Goal: Use online tool/utility: Utilize a website feature to perform a specific function

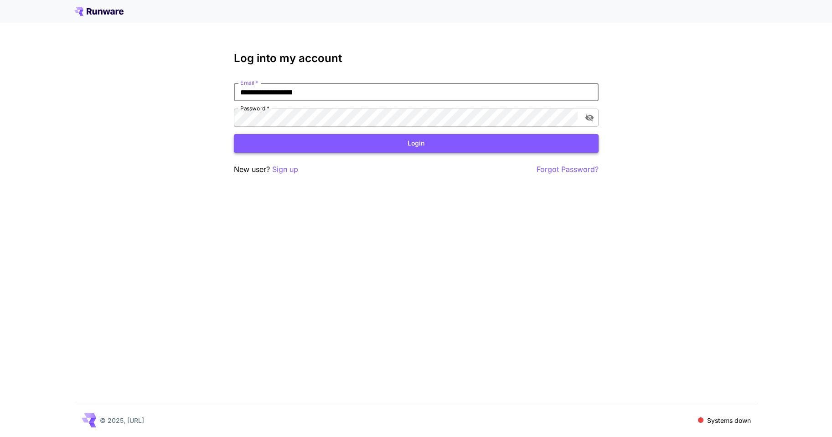
click at [432, 148] on button "Login" at bounding box center [416, 143] width 365 height 19
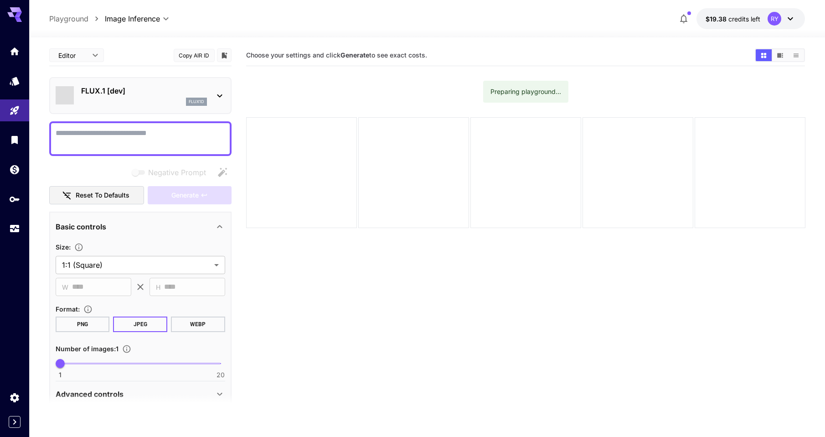
type input "**********"
click at [224, 94] on icon at bounding box center [219, 95] width 11 height 11
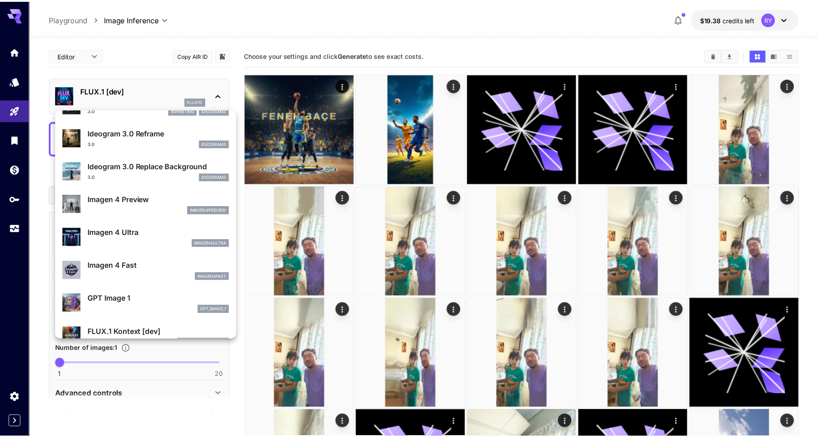
scroll to position [344, 0]
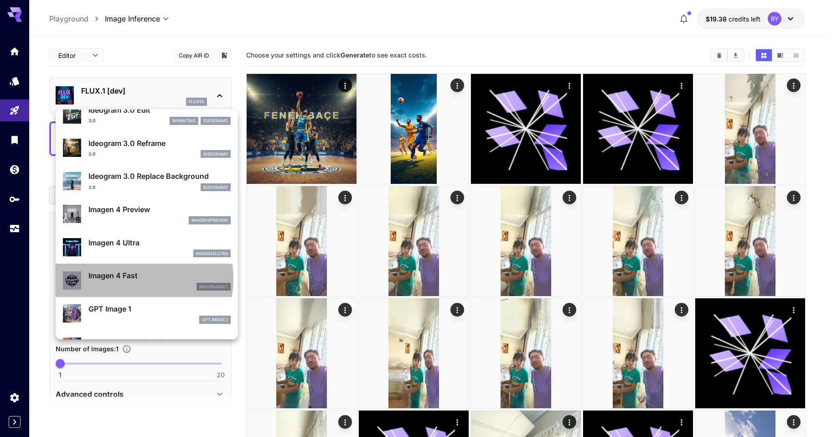
click at [123, 279] on p "Imagen 4 Fast" at bounding box center [159, 275] width 142 height 11
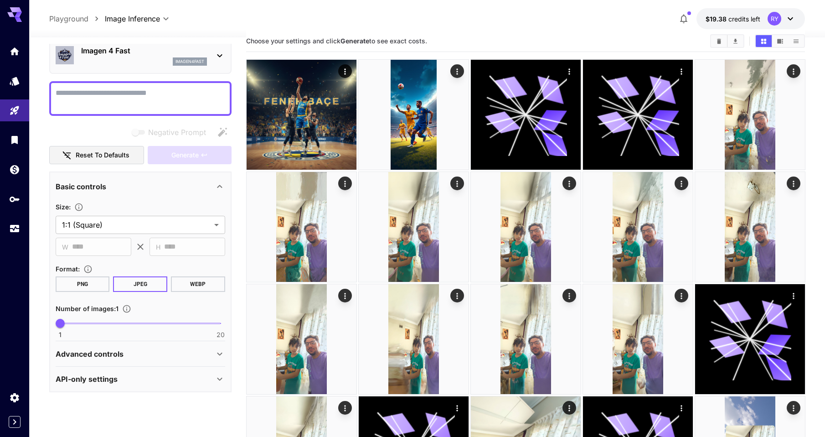
scroll to position [15, 0]
click at [121, 358] on p "Advanced controls" at bounding box center [90, 353] width 68 height 11
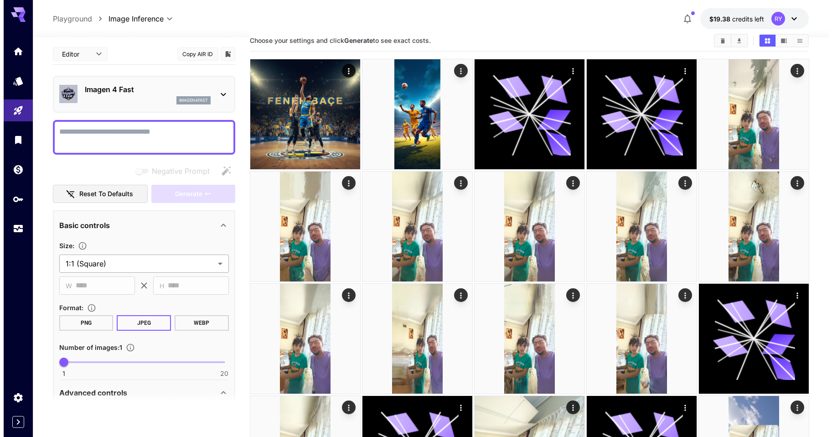
scroll to position [0, 0]
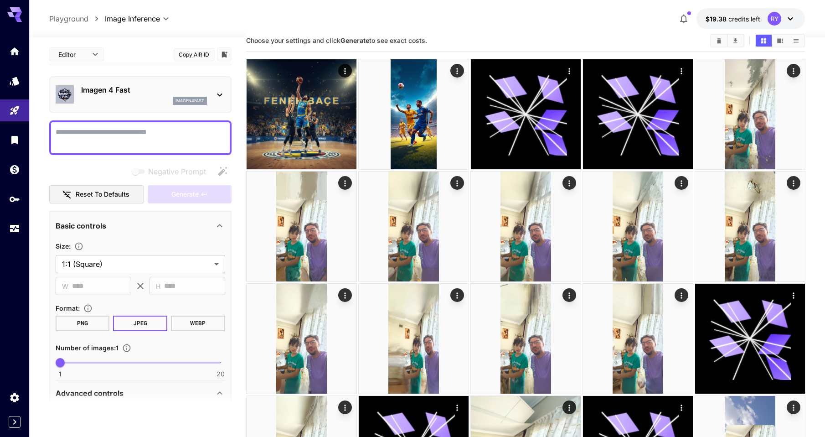
click at [187, 97] on div "imagen4fast" at bounding box center [190, 101] width 34 height 8
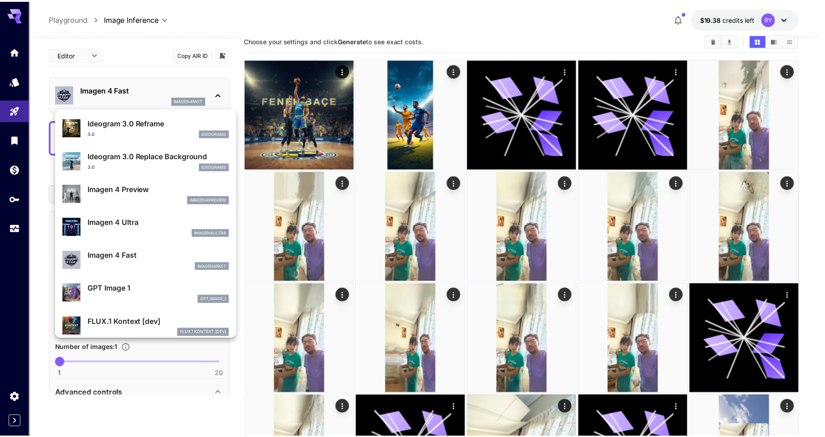
scroll to position [364, 0]
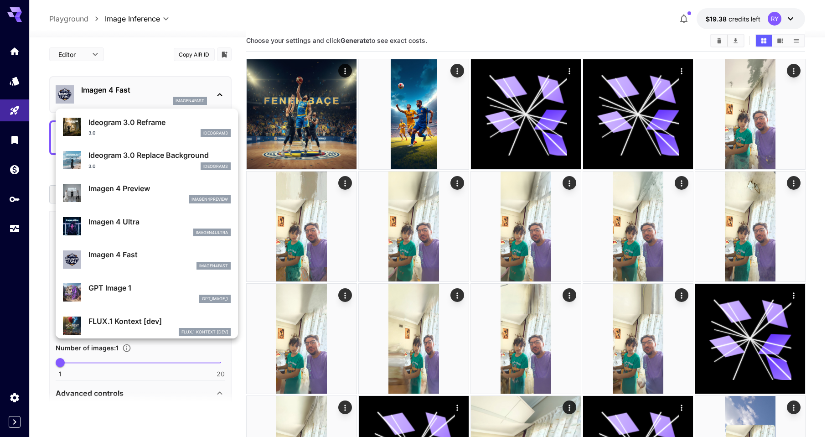
click at [151, 188] on p "Imagen 4 Preview" at bounding box center [159, 188] width 142 height 11
